Goal: Task Accomplishment & Management: Complete application form

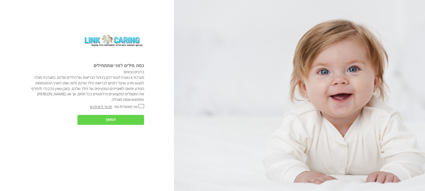
click at [139, 106] on input "אני מאשר\ת את" at bounding box center [140, 106] width 5 height 4
checkbox input "true"
click at [121, 122] on input "המשך" at bounding box center [110, 120] width 66 height 10
type input "כן"
type input "עוד לא"
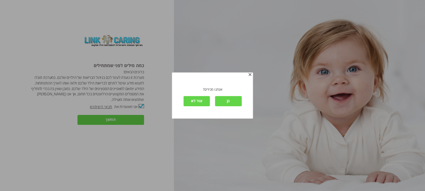
click at [192, 101] on input "עוד לא" at bounding box center [196, 101] width 26 height 10
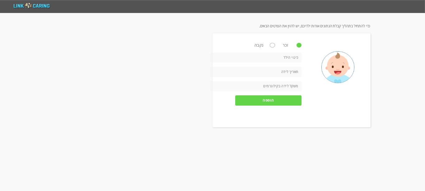
click at [270, 102] on input "הוספה" at bounding box center [268, 101] width 66 height 10
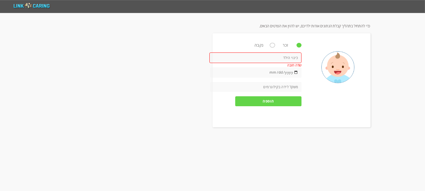
click at [297, 47] on label "זכר" at bounding box center [286, 45] width 28 height 5
click at [297, 47] on input "זכר" at bounding box center [299, 45] width 4 height 4
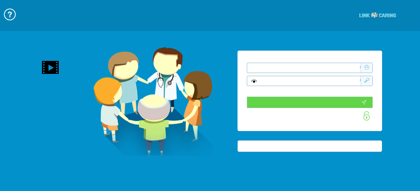
type input "התחבר עכשיו"
type input "עדיין לא? צור חשבון!"
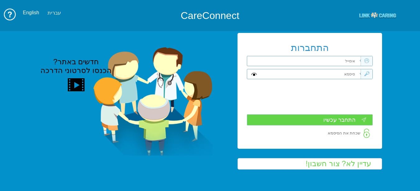
click at [316, 62] on input "text" at bounding box center [312, 61] width 100 height 10
type input "ד"
click at [316, 62] on input "s" at bounding box center [312, 61] width 100 height 10
type input "[EMAIL_ADDRESS][DOMAIN_NAME]"
click at [350, 77] on input "text" at bounding box center [312, 74] width 100 height 10
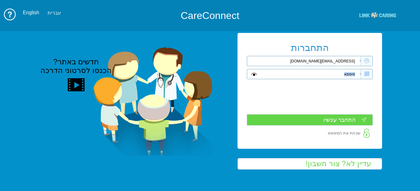
click at [250, 74] on div at bounding box center [310, 74] width 126 height 10
click at [348, 76] on input "text" at bounding box center [312, 74] width 100 height 10
type input "s"
click at [252, 74] on span at bounding box center [254, 74] width 6 height 5
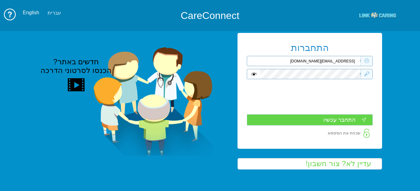
click at [254, 73] on span at bounding box center [254, 74] width 6 height 5
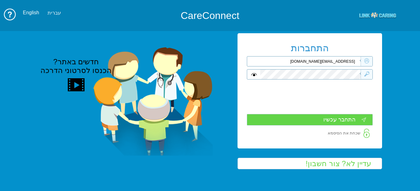
click at [345, 119] on input "התחבר עכשיו" at bounding box center [310, 120] width 126 height 12
click at [256, 71] on div at bounding box center [310, 74] width 126 height 10
click at [254, 74] on div at bounding box center [310, 74] width 126 height 10
click at [254, 74] on span at bounding box center [254, 74] width 6 height 5
click at [253, 74] on span at bounding box center [254, 74] width 6 height 5
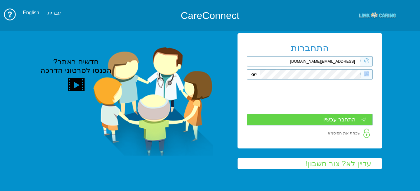
click at [258, 72] on div at bounding box center [310, 74] width 126 height 10
click at [368, 74] on img at bounding box center [367, 74] width 5 height 5
click at [362, 73] on div at bounding box center [362, 74] width 2 height 4
click at [368, 72] on img at bounding box center [367, 74] width 5 height 5
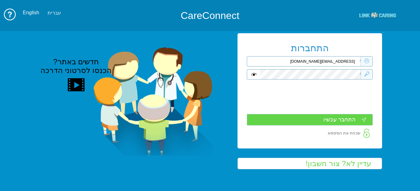
click at [254, 73] on span at bounding box center [254, 74] width 6 height 5
click at [254, 72] on span at bounding box center [254, 74] width 6 height 5
click at [373, 71] on div at bounding box center [310, 74] width 126 height 10
click at [255, 75] on span at bounding box center [254, 74] width 6 height 5
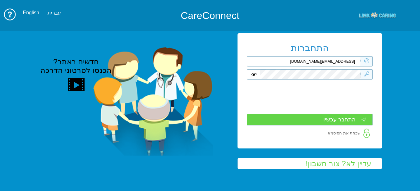
click at [255, 75] on span at bounding box center [254, 74] width 6 height 5
drag, startPoint x: 323, startPoint y: 65, endPoint x: 343, endPoint y: 69, distance: 20.0
click at [342, 69] on div "התחברות [EMAIL_ADDRESS][DOMAIN_NAME] שדה חובה שם משתמש או סיסמא שגויים שדה חובה…" at bounding box center [310, 90] width 145 height 115
click at [252, 75] on span at bounding box center [254, 74] width 6 height 5
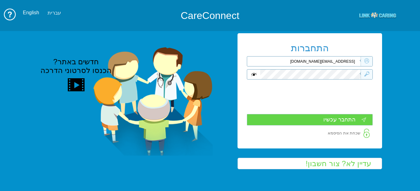
click at [252, 73] on span at bounding box center [254, 74] width 6 height 5
click at [372, 73] on div at bounding box center [310, 74] width 126 height 10
click at [344, 118] on input "התחבר עכשיו" at bounding box center [310, 120] width 126 height 12
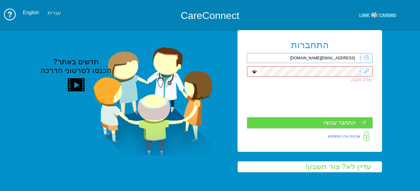
click at [347, 138] on label "שכחת את הסיסמא" at bounding box center [344, 136] width 33 height 5
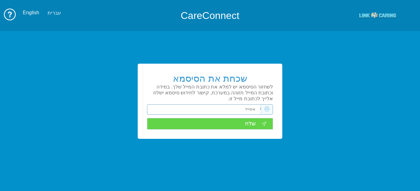
click at [253, 107] on input "text" at bounding box center [212, 110] width 100 height 10
type input "ד"
type input "[EMAIL_ADDRESS][DOMAIN_NAME]"
click at [249, 125] on input "שלח" at bounding box center [210, 124] width 126 height 12
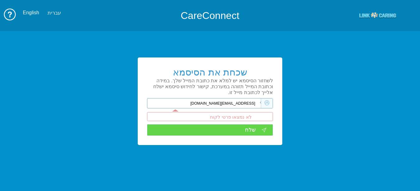
click at [251, 118] on div "לא נמצאו פרטי לקוח" at bounding box center [210, 116] width 126 height 9
click at [265, 124] on input "שלח" at bounding box center [210, 130] width 126 height 12
click at [267, 107] on span at bounding box center [267, 104] width 12 height 10
click at [269, 99] on span at bounding box center [267, 104] width 12 height 10
click at [250, 133] on input "שלח" at bounding box center [210, 130] width 126 height 12
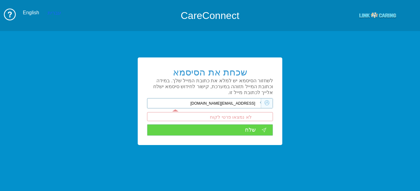
click at [51, 11] on div "עברית" at bounding box center [54, 13] width 13 height 6
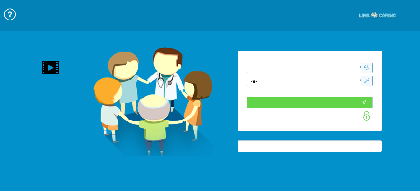
type input "התחבר עכשיו"
type input "עדיין לא? צור חשבון!"
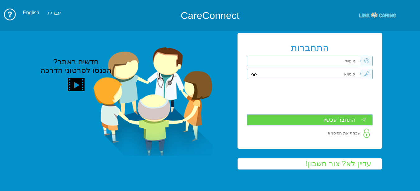
click at [357, 61] on input "text" at bounding box center [312, 61] width 100 height 10
click at [362, 60] on div at bounding box center [362, 61] width 2 height 4
click at [369, 61] on img at bounding box center [367, 60] width 5 height 5
click at [354, 74] on input "text" at bounding box center [312, 74] width 100 height 10
click at [354, 62] on input "text" at bounding box center [312, 61] width 100 height 10
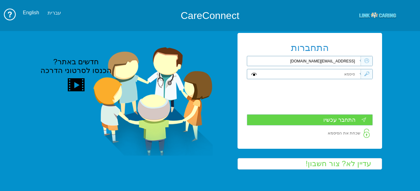
type input "[EMAIL_ADDRESS][DOMAIN_NAME]"
click at [351, 75] on input "text" at bounding box center [312, 74] width 100 height 10
click at [368, 73] on img at bounding box center [367, 74] width 5 height 5
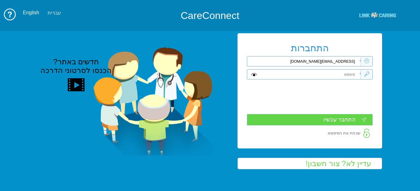
click at [356, 119] on input "התחבר עכשיו" at bounding box center [310, 120] width 126 height 12
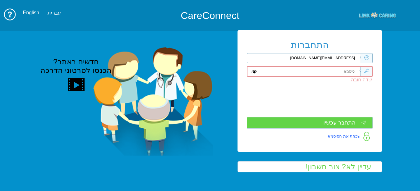
click at [347, 136] on label "שכחת את הסיסמא" at bounding box center [344, 136] width 33 height 5
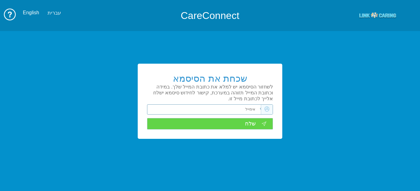
click at [250, 109] on input "text" at bounding box center [212, 110] width 100 height 10
type input "[EMAIL_ADDRESS][DOMAIN_NAME]"
click at [248, 121] on input "שלח" at bounding box center [210, 124] width 126 height 12
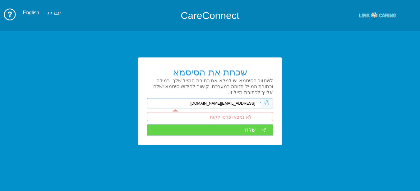
click at [249, 114] on div "לא נמצאו פרטי לקוח" at bounding box center [210, 116] width 126 height 9
click at [254, 128] on input "שלח" at bounding box center [210, 130] width 126 height 12
click at [255, 115] on div "לא נמצאו פרטי לקוח" at bounding box center [210, 116] width 126 height 9
click at [247, 131] on input "שלח" at bounding box center [210, 130] width 126 height 12
